Goal: Transaction & Acquisition: Purchase product/service

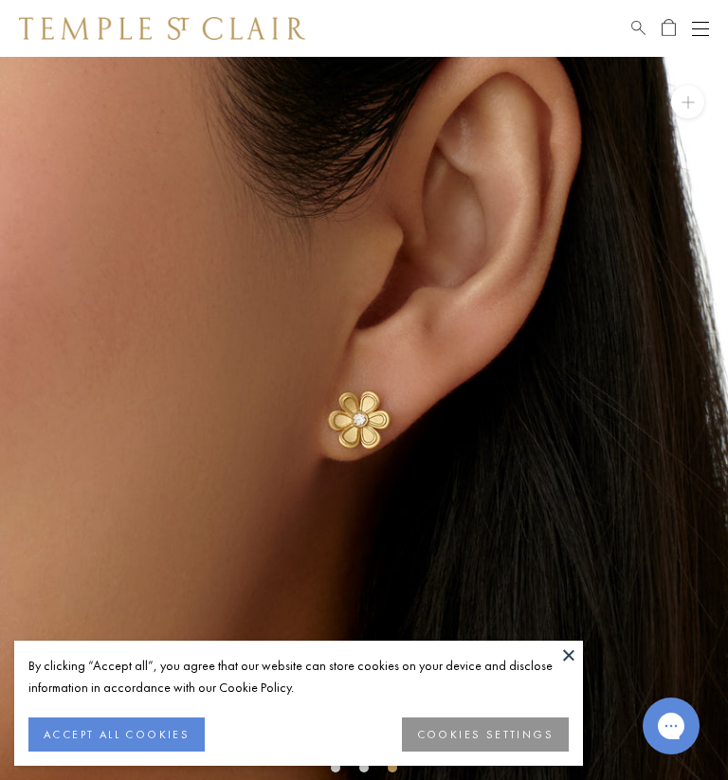
click at [581, 657] on button at bounding box center [569, 655] width 28 height 28
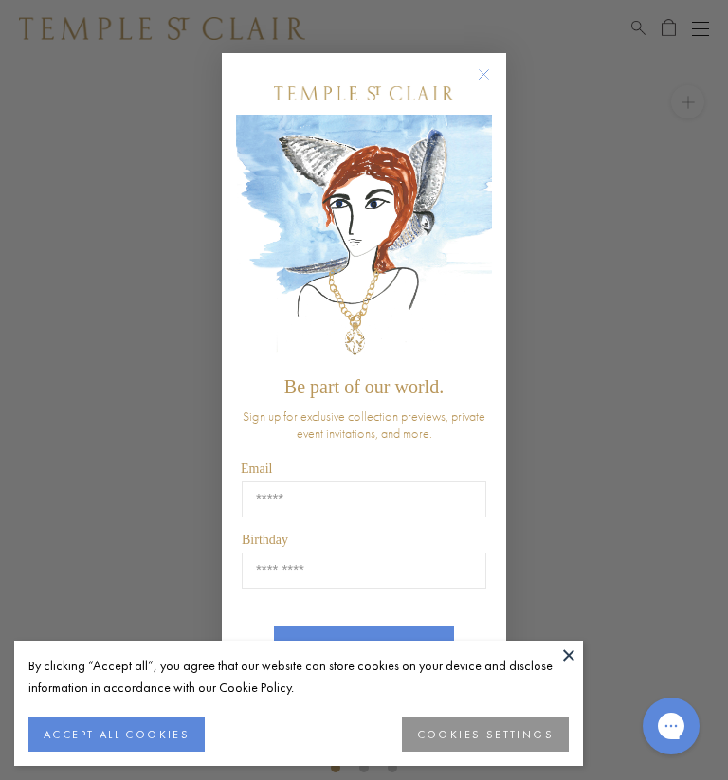
click at [2, 571] on div "Close dialog Be part of our world. Sign up for exclusive collection previews, p…" at bounding box center [364, 390] width 728 height 780
click at [569, 658] on button at bounding box center [569, 655] width 28 height 28
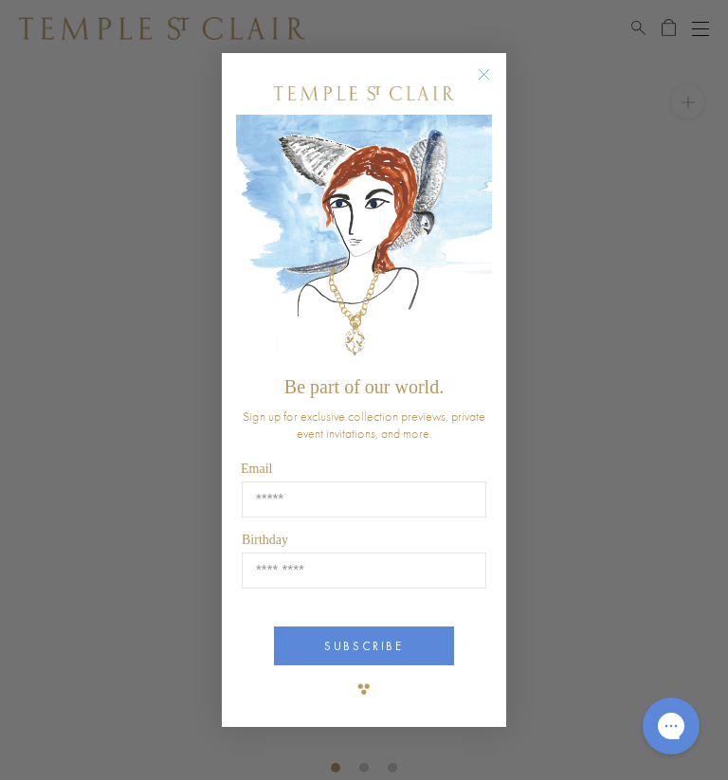
click at [491, 86] on button "Close dialog" at bounding box center [494, 84] width 24 height 24
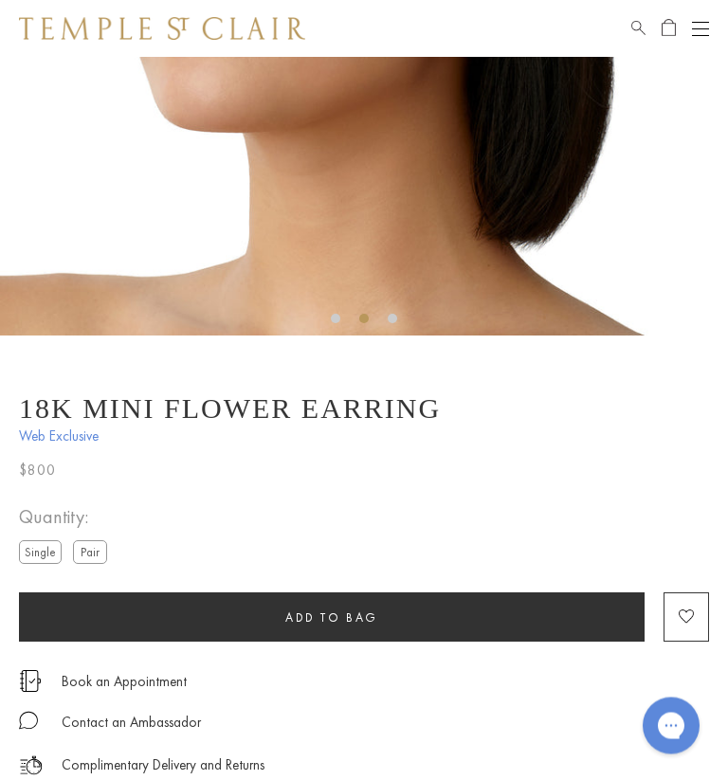
scroll to position [449, 0]
click at [63, 491] on div at bounding box center [364, 492] width 690 height 19
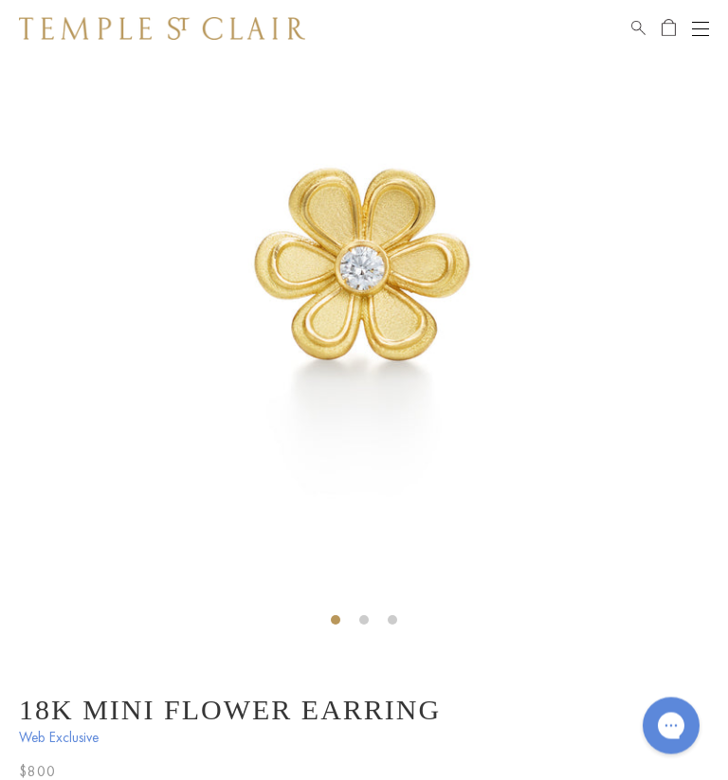
scroll to position [0, 0]
